Goal: Task Accomplishment & Management: Use online tool/utility

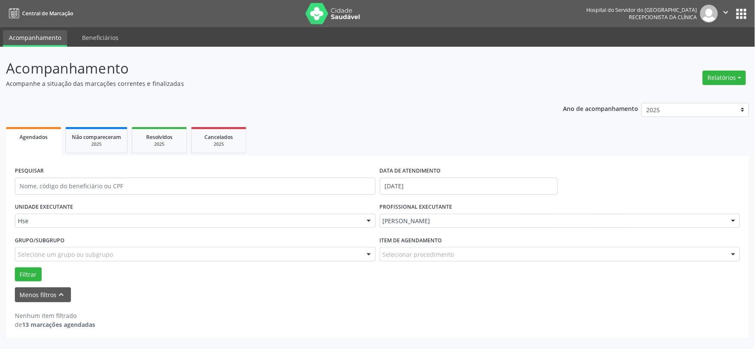
drag, startPoint x: 43, startPoint y: 222, endPoint x: 39, endPoint y: 223, distance: 4.3
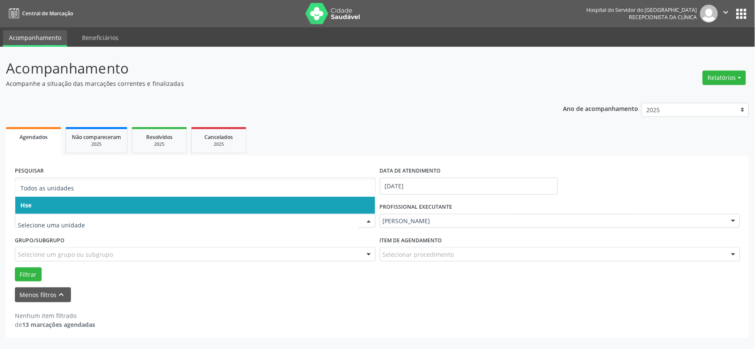
click at [39, 205] on span "Hse" at bounding box center [195, 205] width 360 height 17
click at [39, 205] on div "UNIDADE EXECUTANTE Todos as unidades Hse Nenhum resultado encontrado para: " " …" at bounding box center [195, 216] width 365 height 33
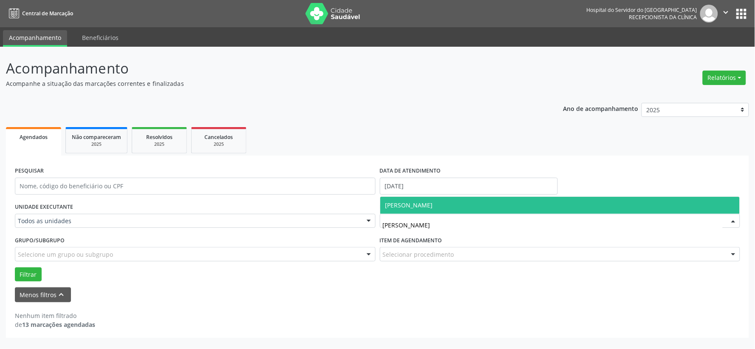
type input "[PERSON_NAME]"
click at [477, 209] on span "[PERSON_NAME]" at bounding box center [560, 205] width 360 height 17
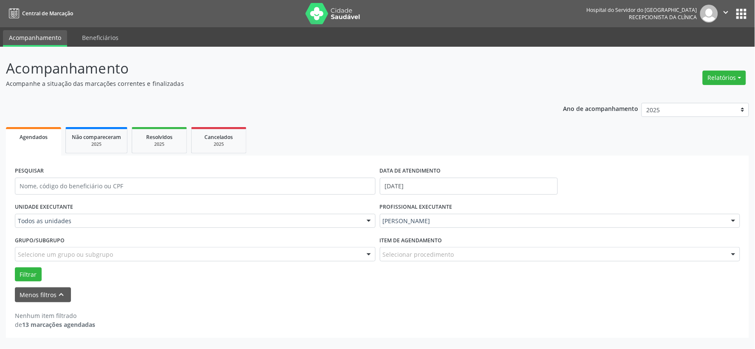
click at [477, 209] on div "PROFISSIONAL EXECUTANTE [PERSON_NAME] Paraiso Todos os profissionais [PERSON_NA…" at bounding box center [560, 216] width 365 height 33
click at [25, 274] on button "Filtrar" at bounding box center [28, 274] width 27 height 14
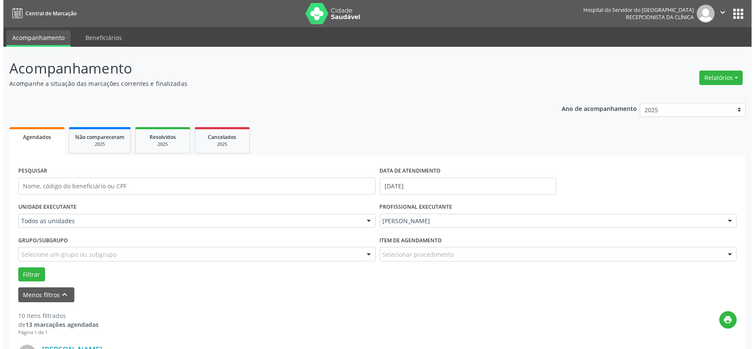
scroll to position [141, 0]
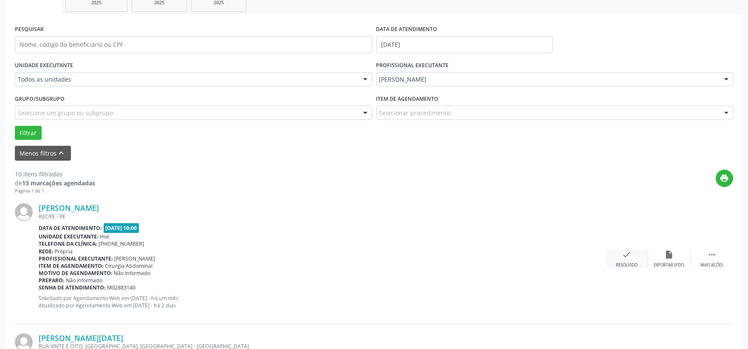
click at [629, 253] on icon "check" at bounding box center [626, 254] width 9 height 9
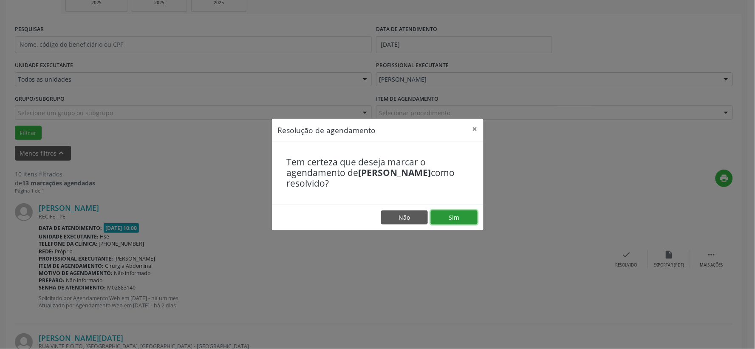
click at [453, 217] on button "Sim" at bounding box center [454, 217] width 47 height 14
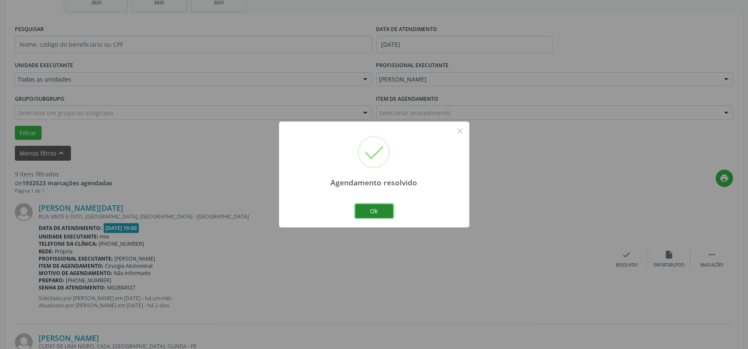
click at [368, 209] on button "Ok" at bounding box center [374, 211] width 38 height 14
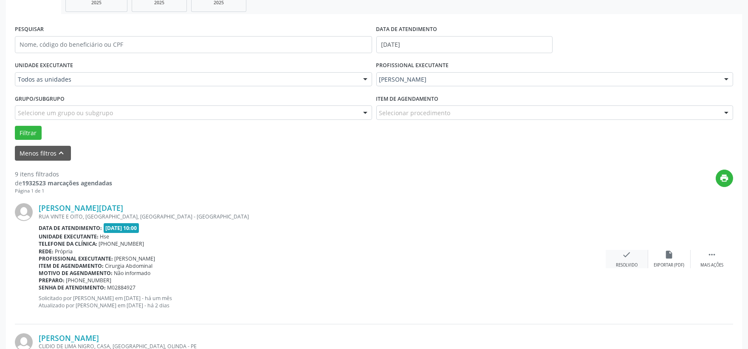
click at [630, 260] on div "check Resolvido" at bounding box center [627, 259] width 42 height 18
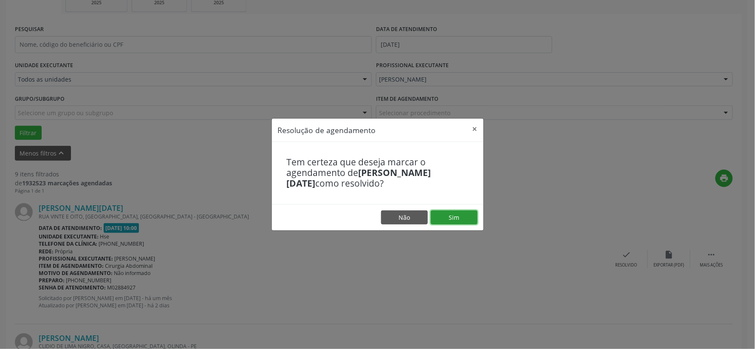
drag, startPoint x: 452, startPoint y: 211, endPoint x: 443, endPoint y: 218, distance: 11.6
click at [452, 212] on button "Sim" at bounding box center [454, 217] width 47 height 14
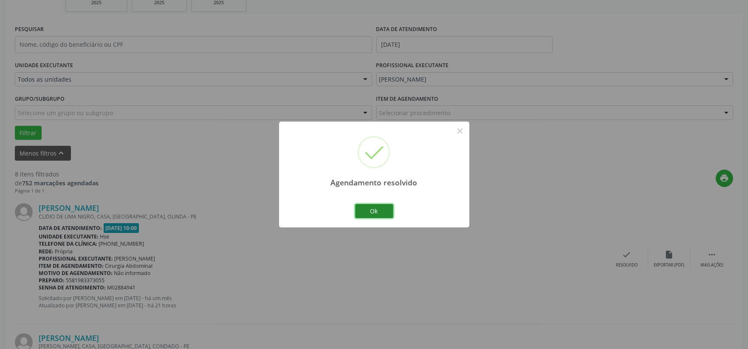
click at [375, 209] on button "Ok" at bounding box center [374, 211] width 38 height 14
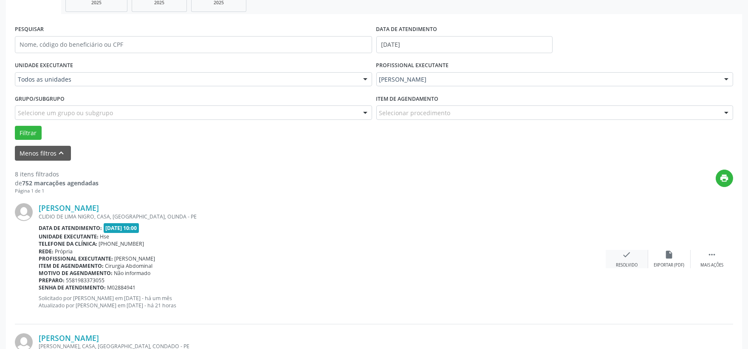
click at [626, 257] on icon "check" at bounding box center [626, 254] width 9 height 9
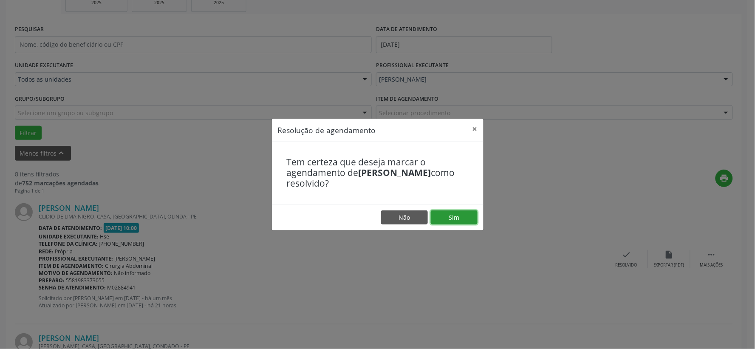
click at [458, 213] on button "Sim" at bounding box center [454, 217] width 47 height 14
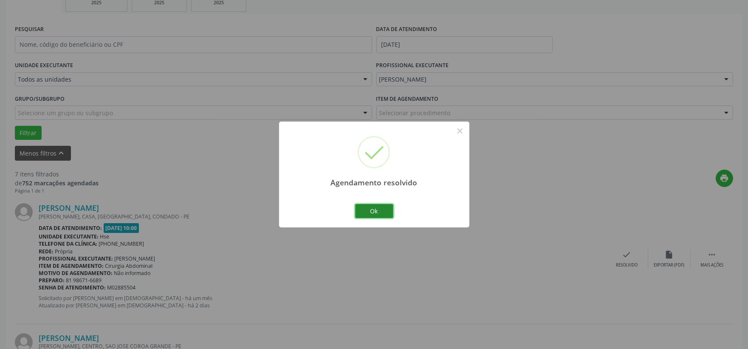
click at [372, 206] on button "Ok" at bounding box center [374, 211] width 38 height 14
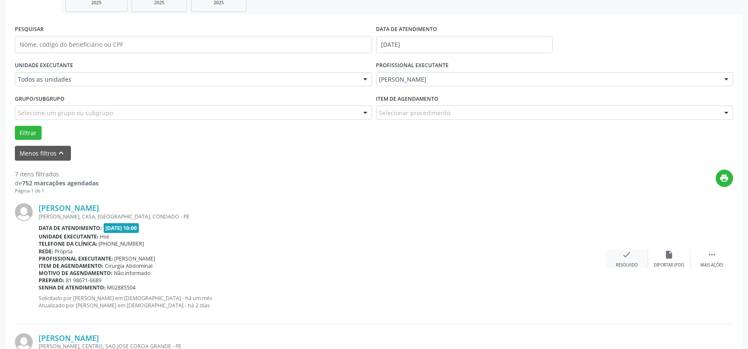
click at [621, 253] on div "check Resolvido" at bounding box center [627, 259] width 42 height 18
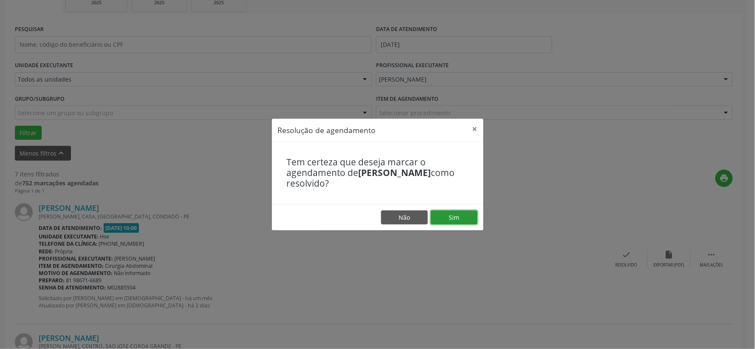
click at [454, 217] on button "Sim" at bounding box center [454, 217] width 47 height 14
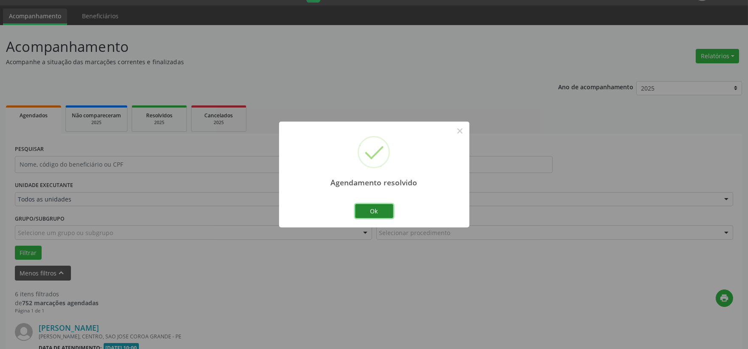
click at [377, 209] on button "Ok" at bounding box center [374, 211] width 38 height 14
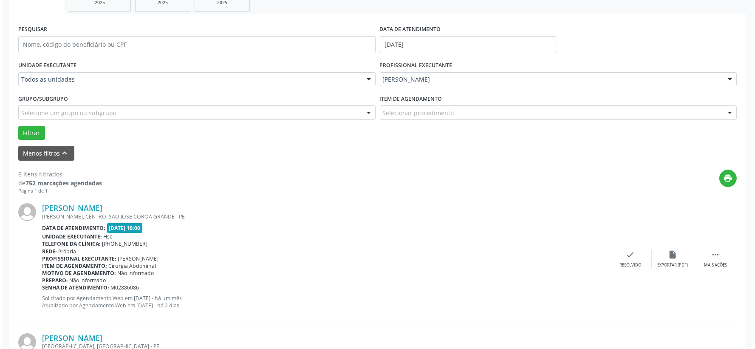
scroll to position [189, 0]
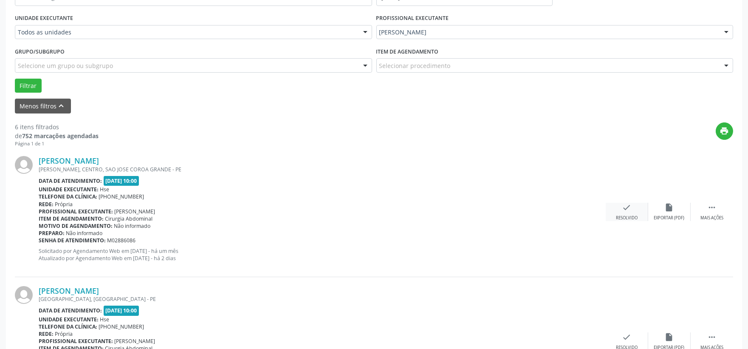
click at [627, 208] on icon "check" at bounding box center [626, 207] width 9 height 9
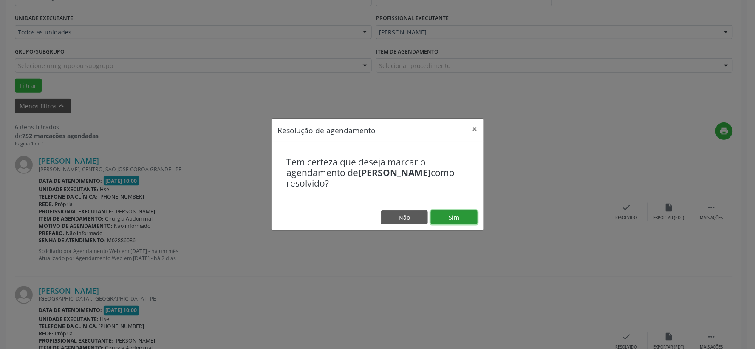
click at [456, 216] on button "Sim" at bounding box center [454, 217] width 47 height 14
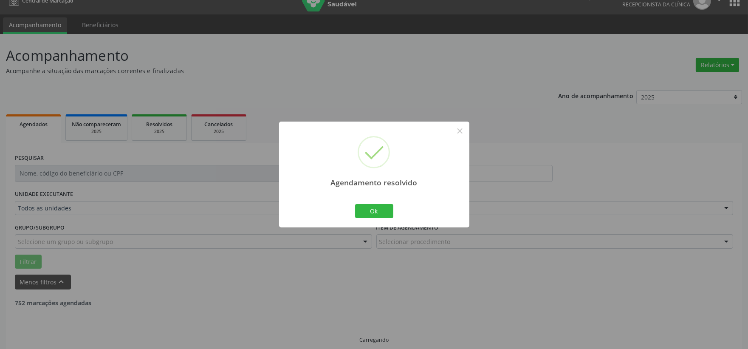
scroll to position [22, 0]
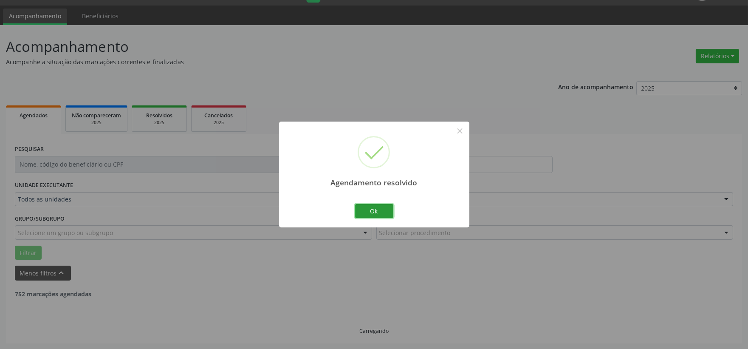
drag, startPoint x: 371, startPoint y: 214, endPoint x: 389, endPoint y: 197, distance: 25.0
click at [371, 213] on button "Ok" at bounding box center [374, 211] width 38 height 14
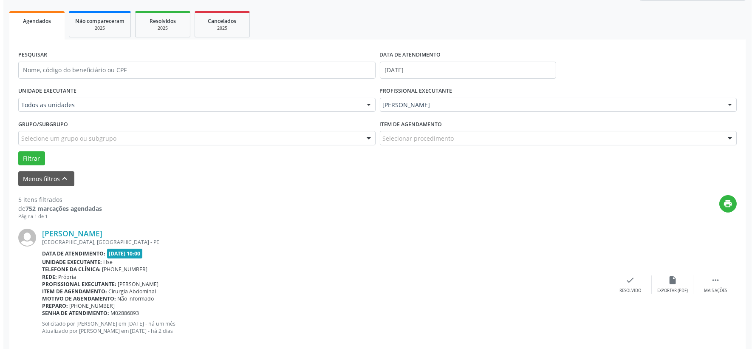
scroll to position [163, 0]
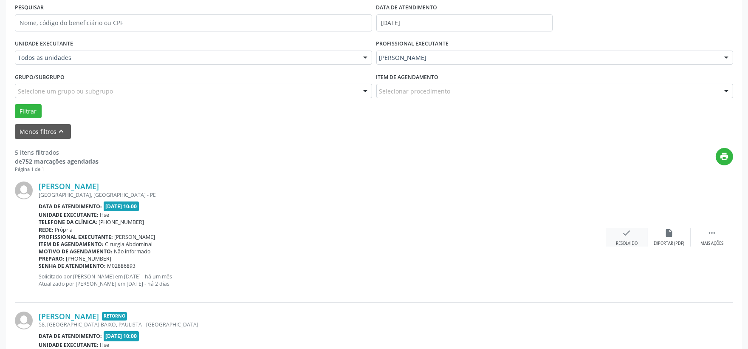
click at [629, 233] on icon "check" at bounding box center [626, 232] width 9 height 9
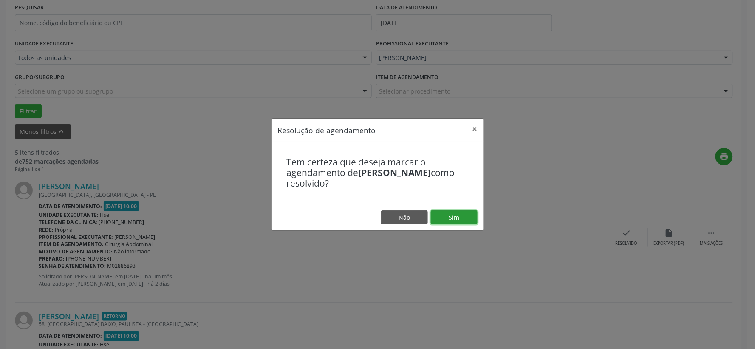
click at [451, 219] on button "Sim" at bounding box center [454, 217] width 47 height 14
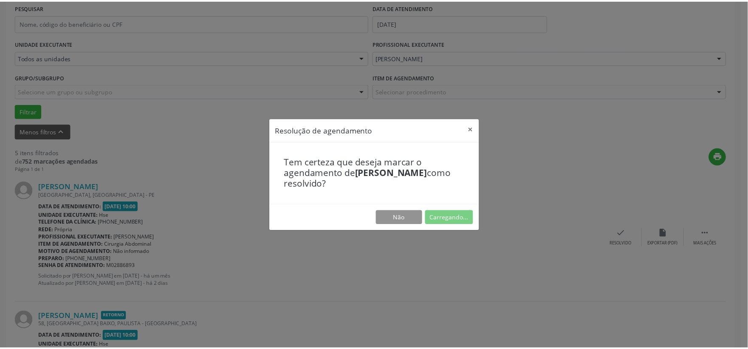
scroll to position [13, 0]
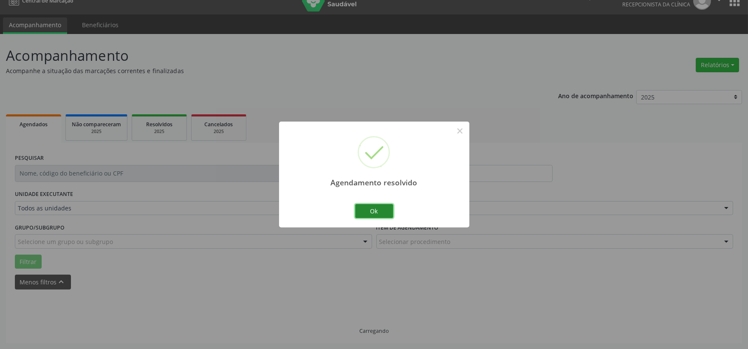
click at [367, 211] on button "Ok" at bounding box center [374, 211] width 38 height 14
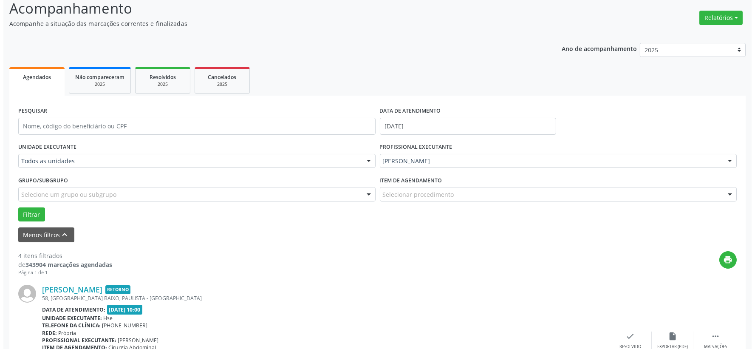
scroll to position [154, 0]
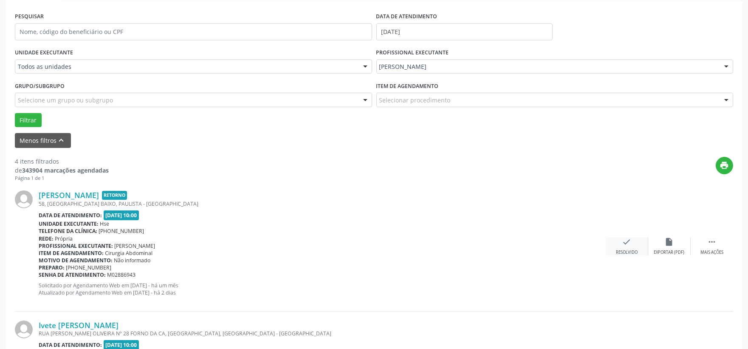
click at [626, 247] on div "check Resolvido" at bounding box center [627, 246] width 42 height 18
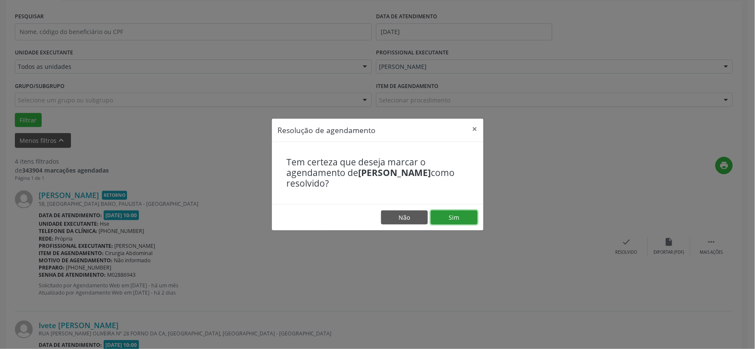
click at [452, 217] on button "Sim" at bounding box center [454, 217] width 47 height 14
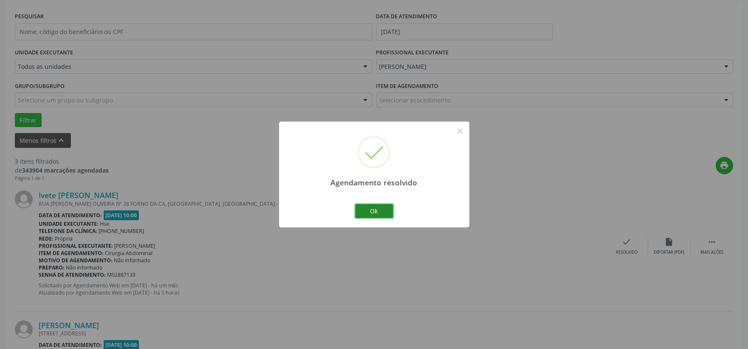
click at [377, 211] on button "Ok" at bounding box center [374, 211] width 38 height 14
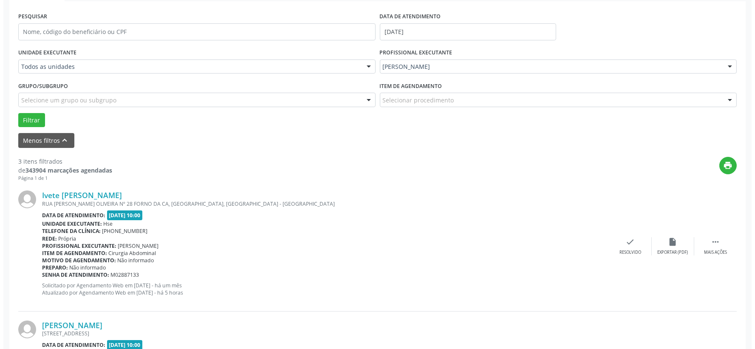
scroll to position [201, 0]
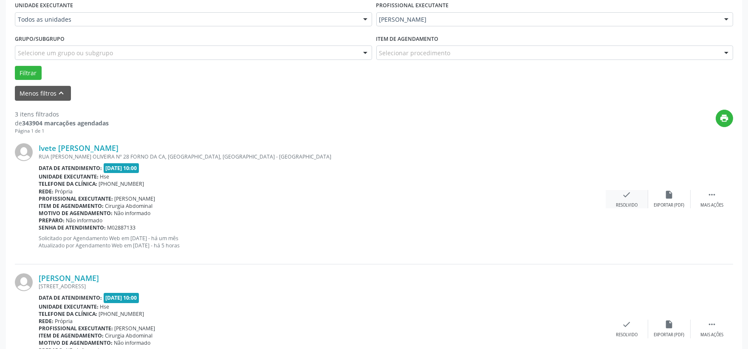
click at [629, 194] on icon "check" at bounding box center [626, 194] width 9 height 9
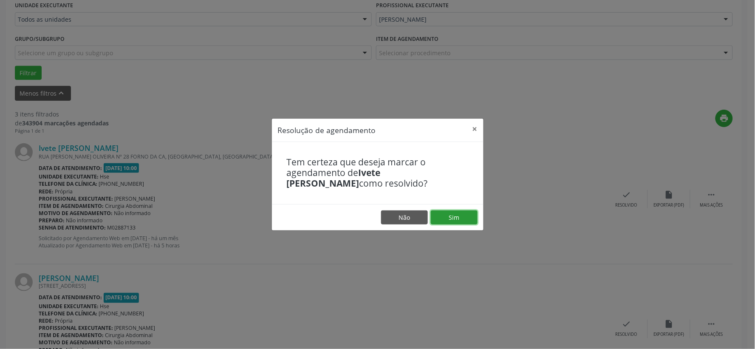
click at [461, 215] on button "Sim" at bounding box center [454, 217] width 47 height 14
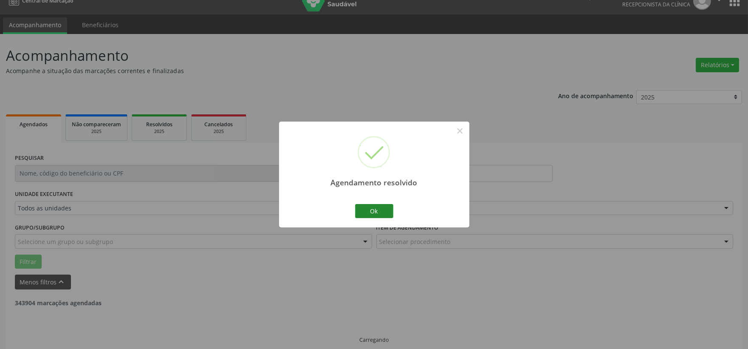
scroll to position [22, 0]
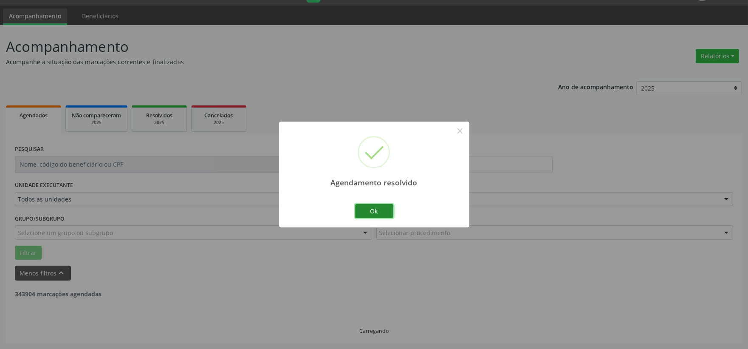
click at [377, 210] on button "Ok" at bounding box center [374, 211] width 38 height 14
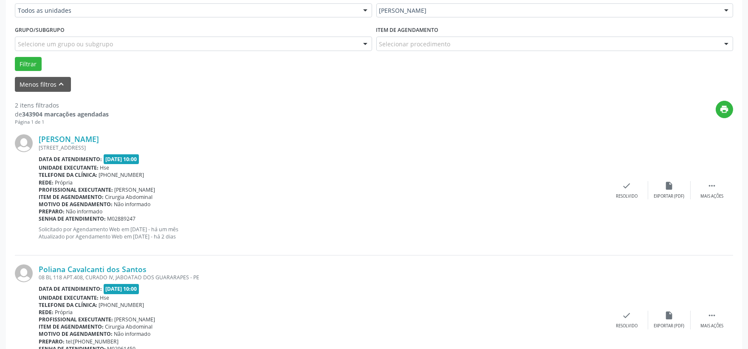
scroll to position [257, 0]
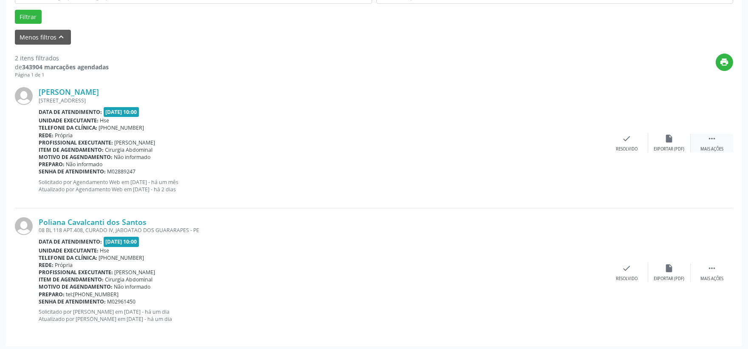
click at [716, 143] on div " Mais ações" at bounding box center [712, 143] width 42 height 18
click at [672, 140] on icon "alarm_off" at bounding box center [669, 138] width 9 height 9
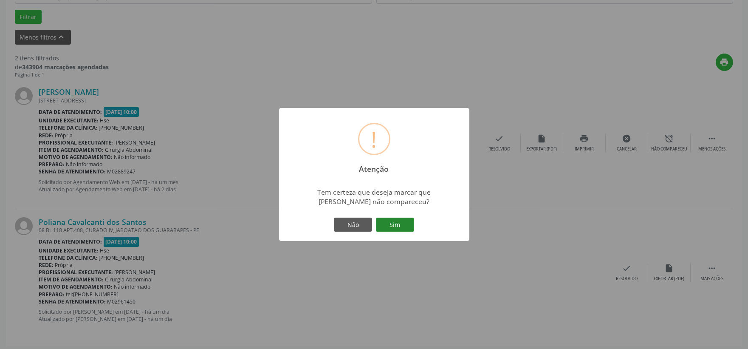
click at [389, 223] on button "Sim" at bounding box center [395, 224] width 38 height 14
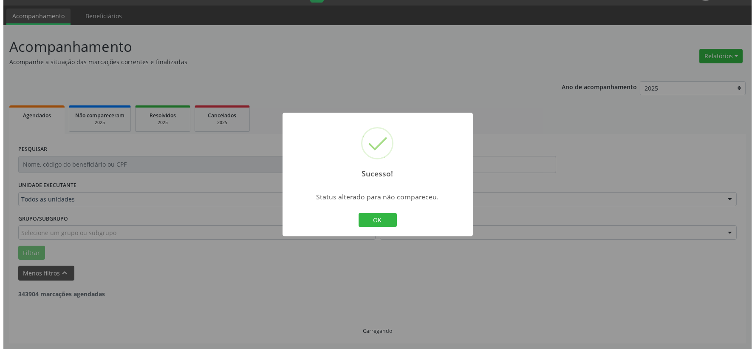
scroll to position [130, 0]
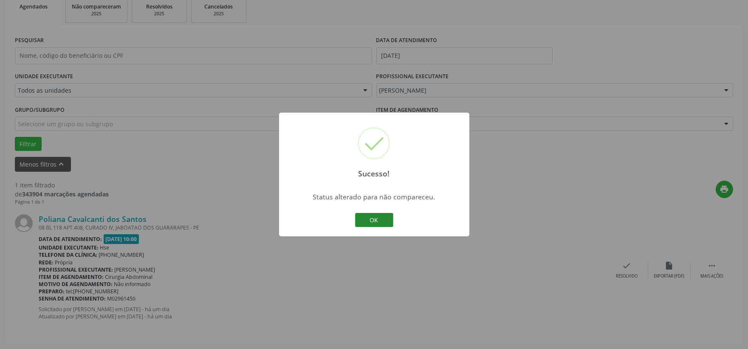
click at [379, 218] on button "OK" at bounding box center [374, 220] width 38 height 14
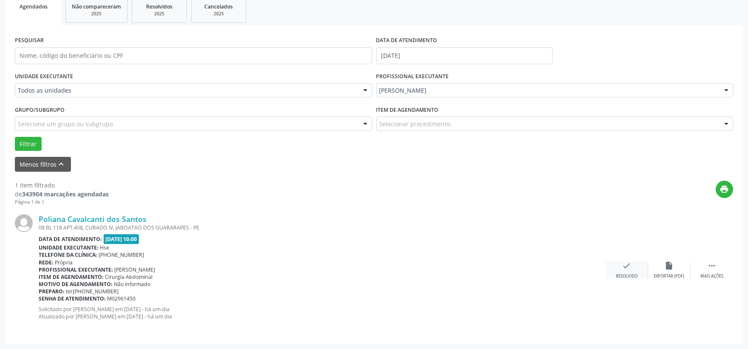
click at [628, 271] on div "check Resolvido" at bounding box center [627, 270] width 42 height 18
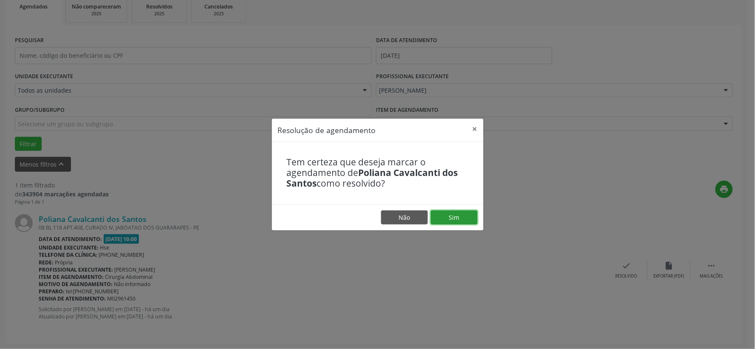
drag, startPoint x: 453, startPoint y: 219, endPoint x: 443, endPoint y: 220, distance: 10.3
click at [454, 218] on button "Sim" at bounding box center [454, 217] width 47 height 14
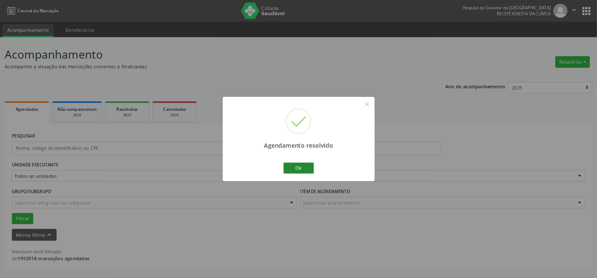
scroll to position [0, 0]
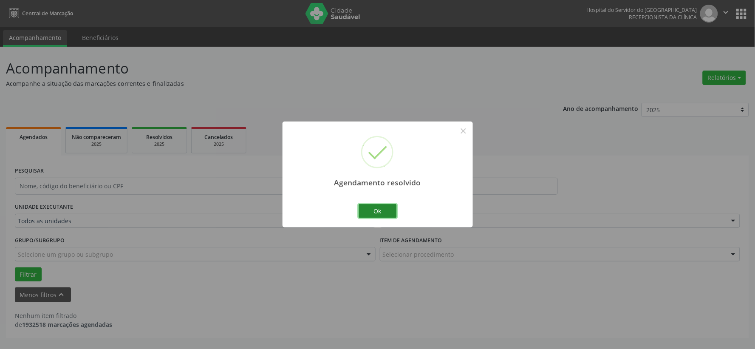
click at [374, 210] on button "Ok" at bounding box center [377, 211] width 38 height 14
